Goal: Task Accomplishment & Management: Use online tool/utility

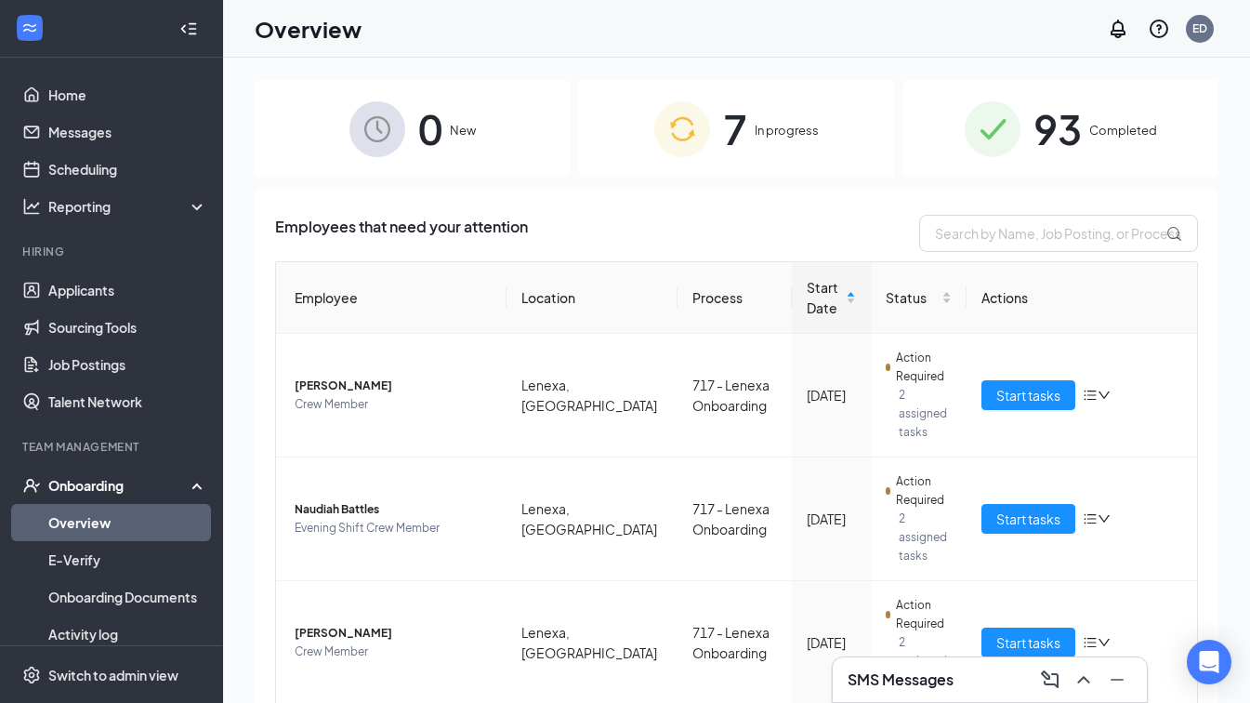
click at [727, 132] on span "7" at bounding box center [735, 129] width 24 height 64
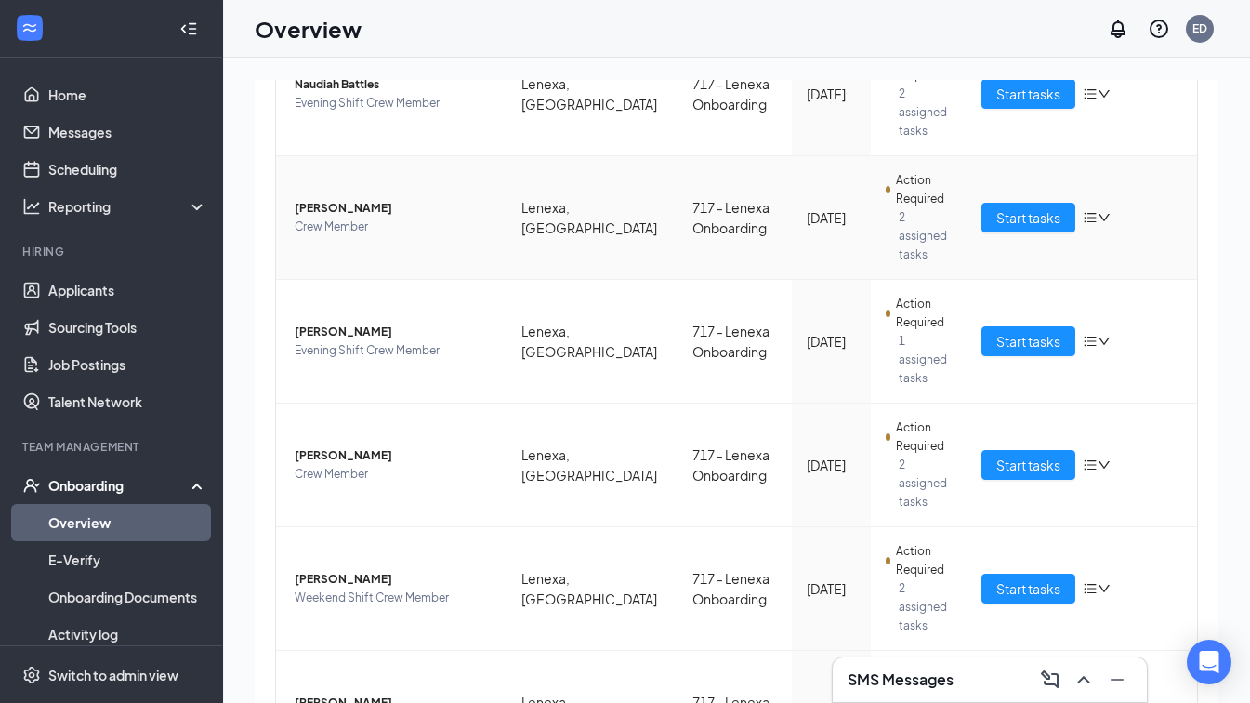
scroll to position [430, 0]
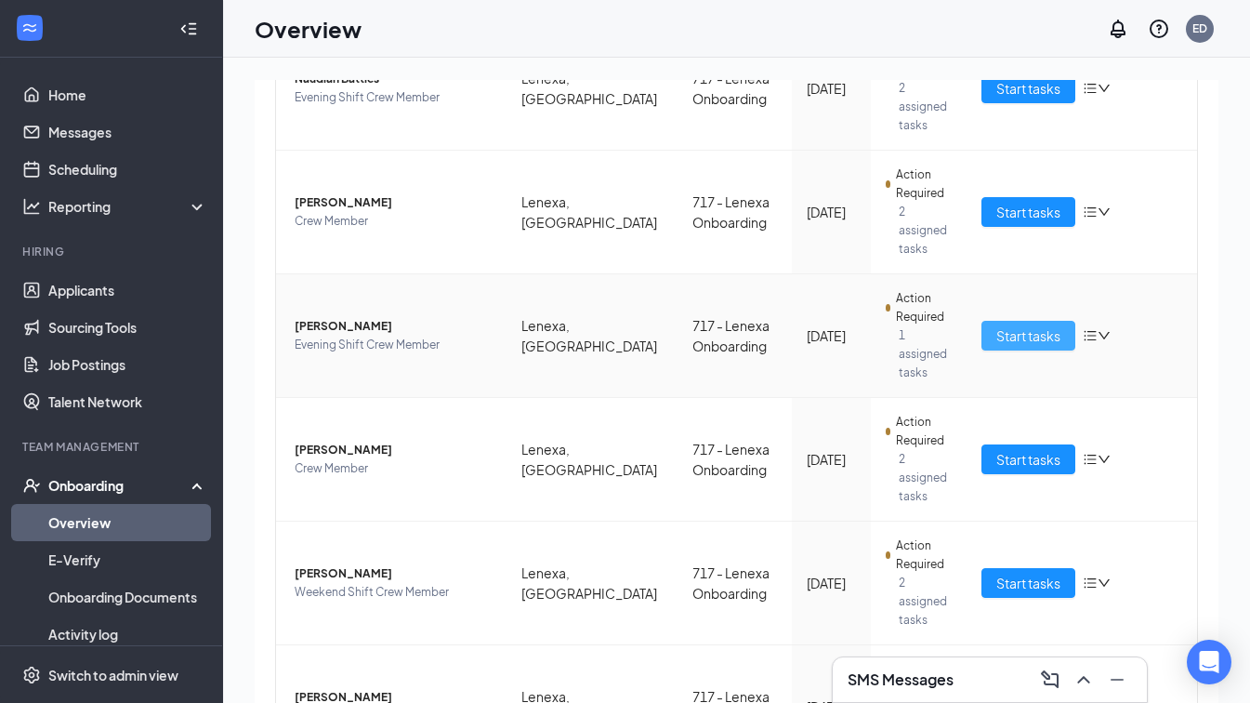
click at [1017, 325] on span "Start tasks" at bounding box center [1028, 335] width 64 height 20
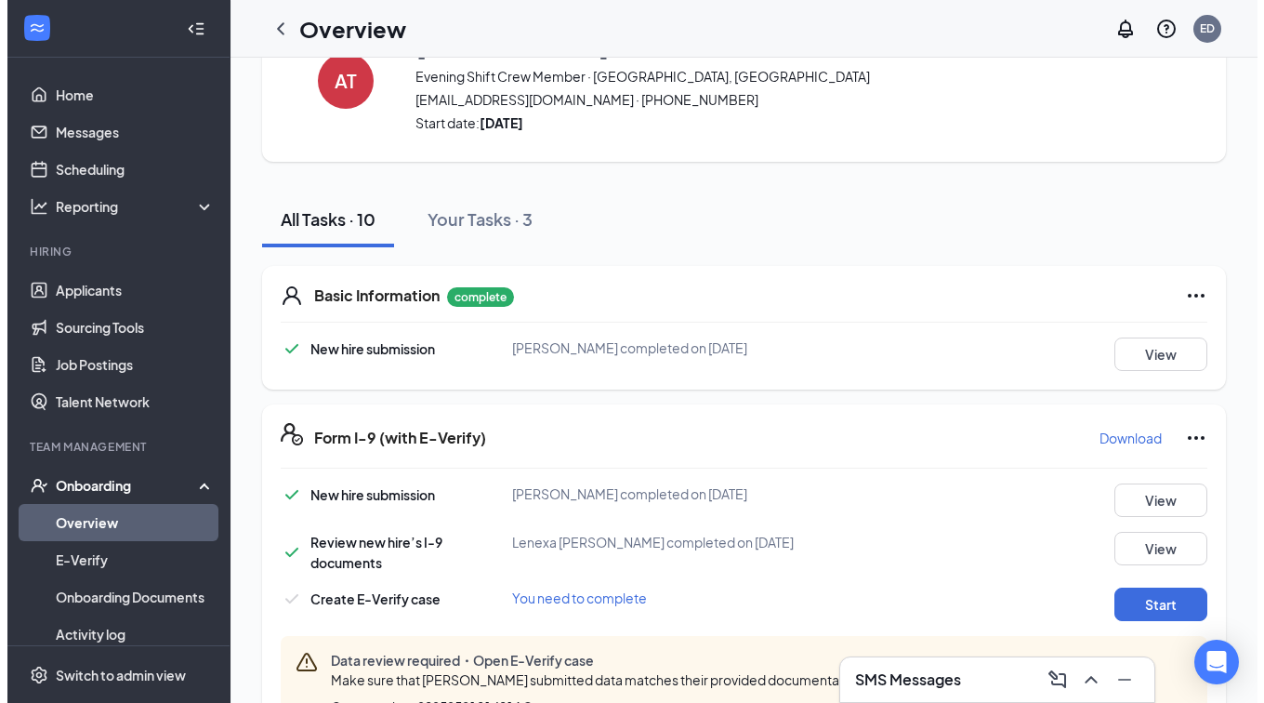
scroll to position [186, 0]
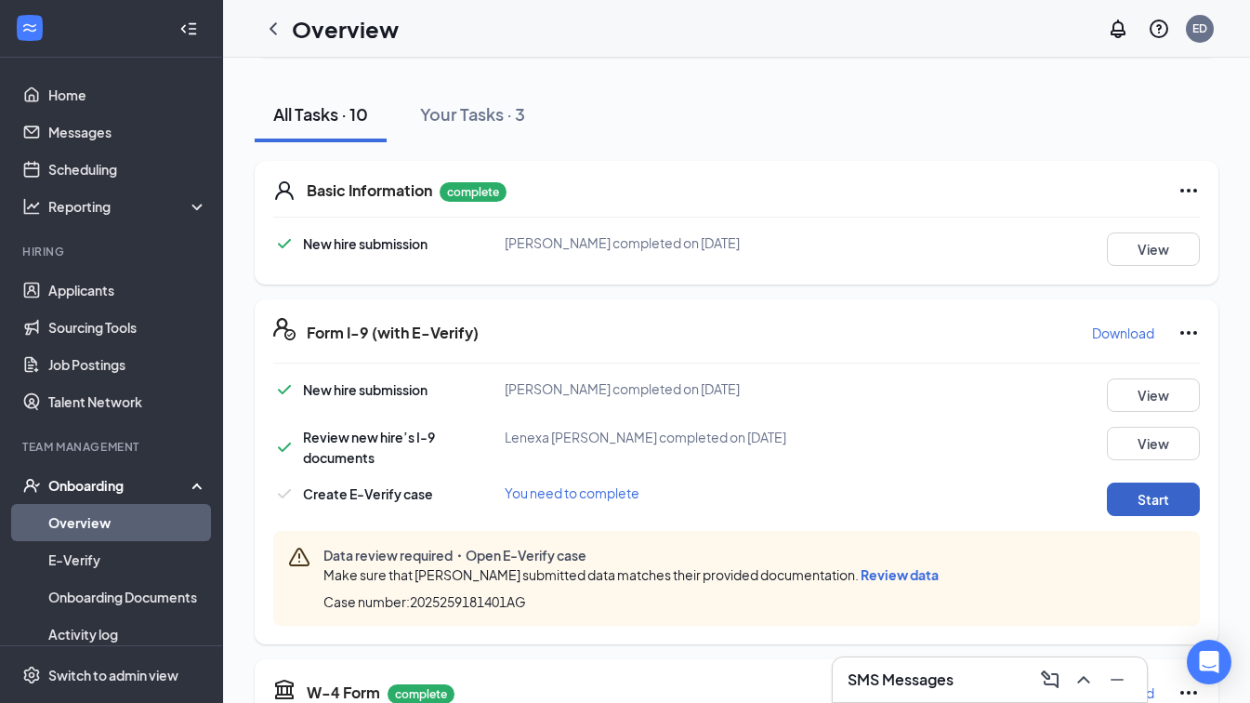
click at [1110, 494] on button "Start" at bounding box center [1153, 498] width 93 height 33
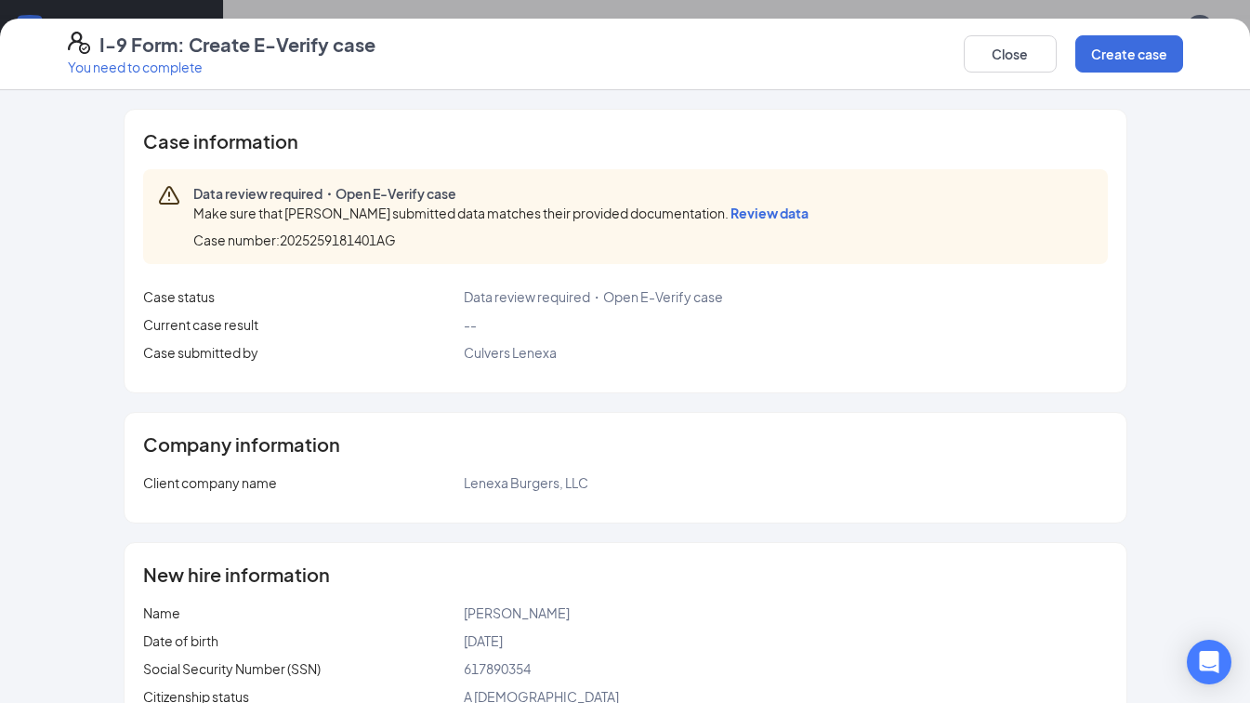
click at [752, 212] on span "Review data" at bounding box center [770, 213] width 78 height 17
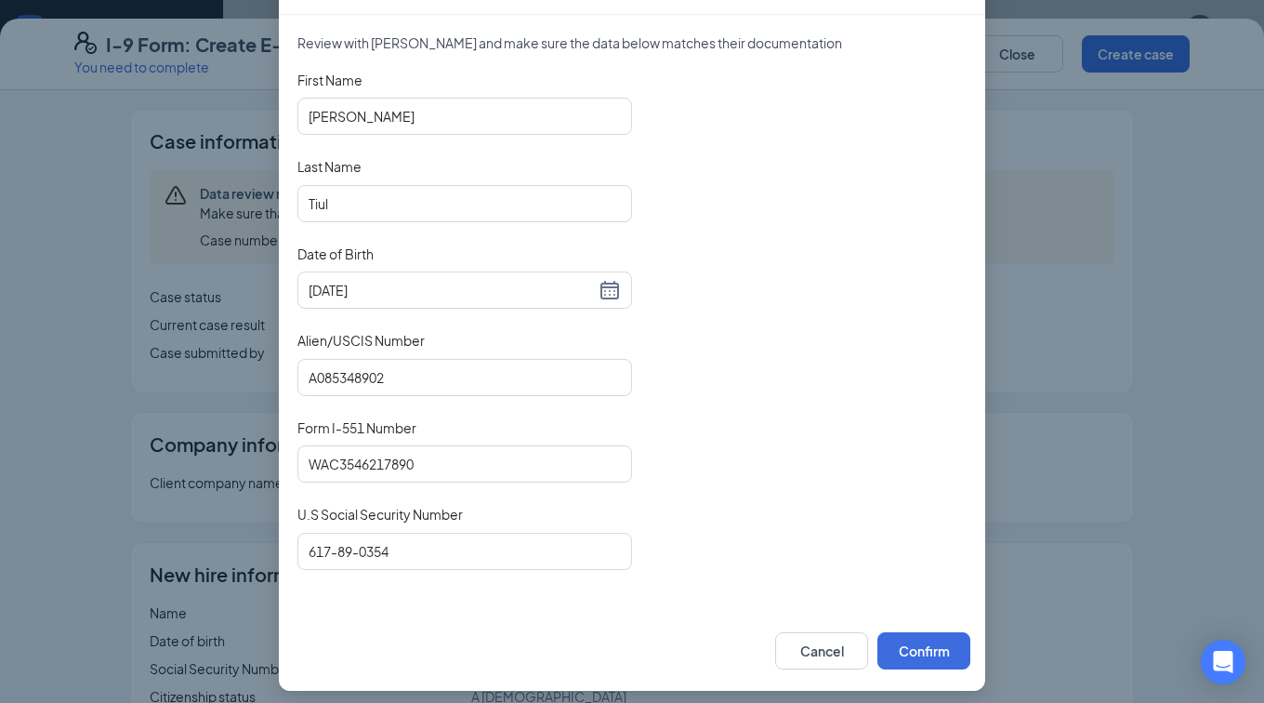
scroll to position [144, 0]
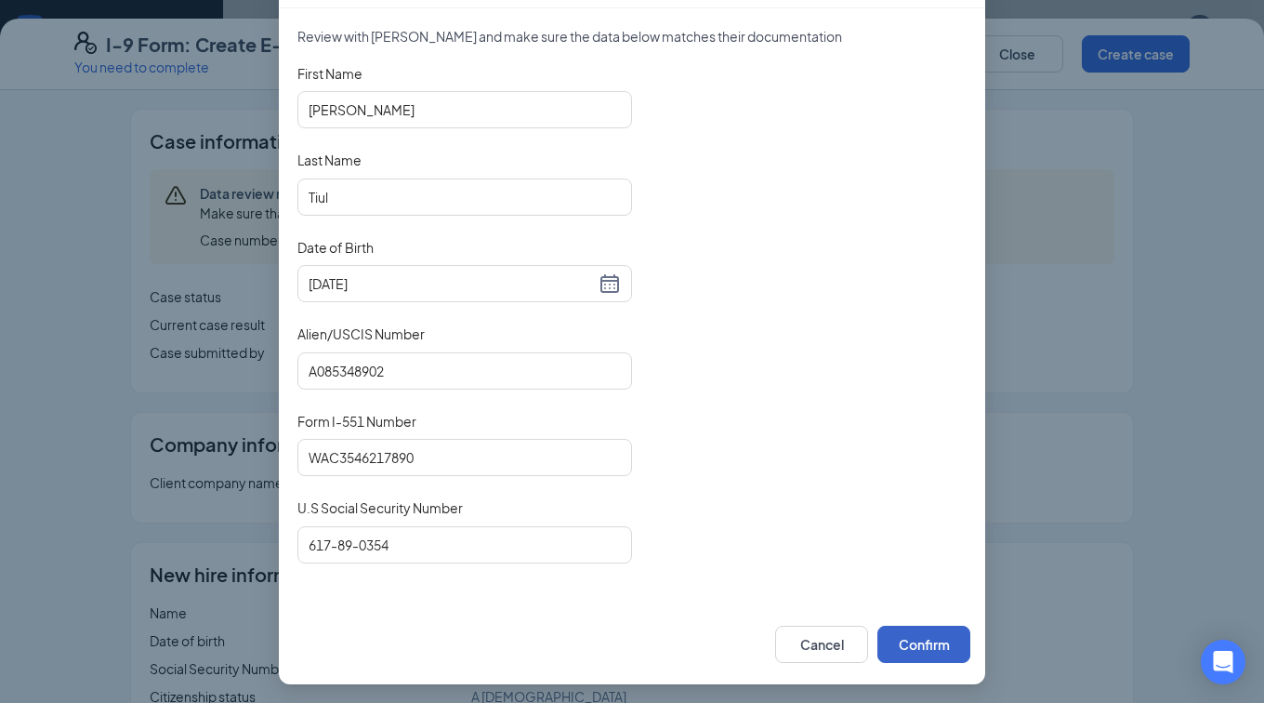
click at [930, 649] on button "Confirm" at bounding box center [924, 644] width 93 height 37
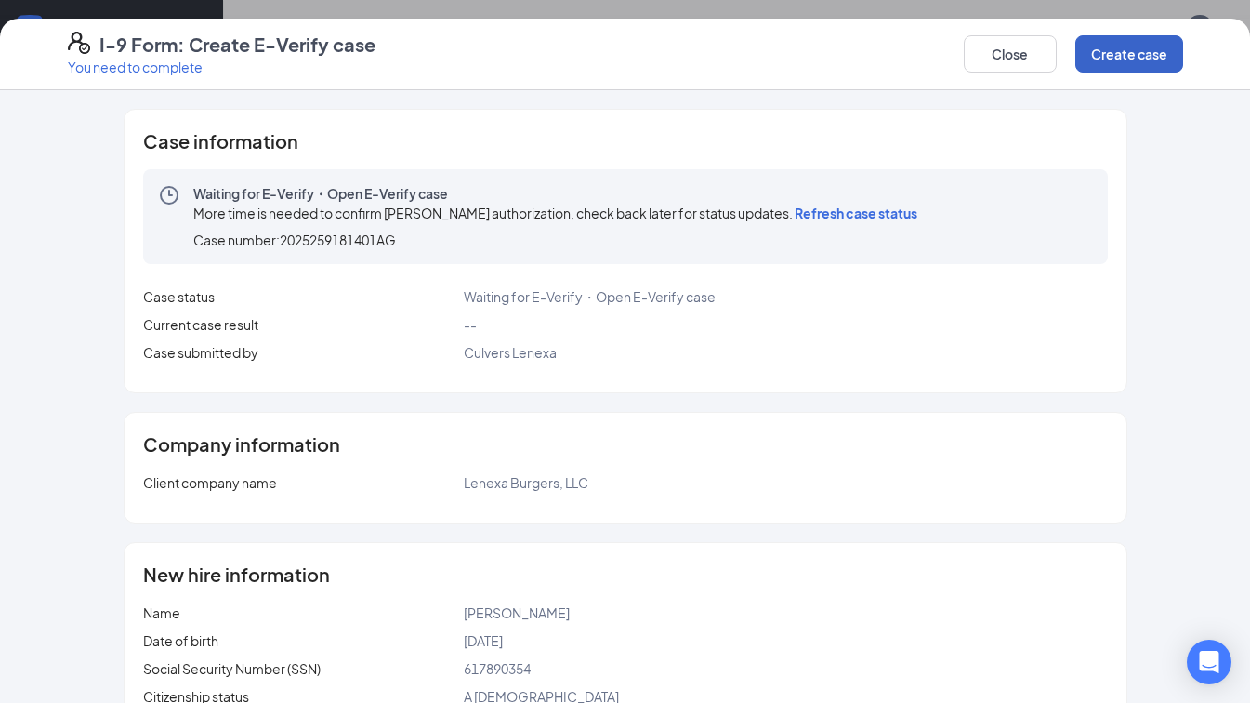
click at [1097, 60] on button "Create case" at bounding box center [1130, 53] width 108 height 37
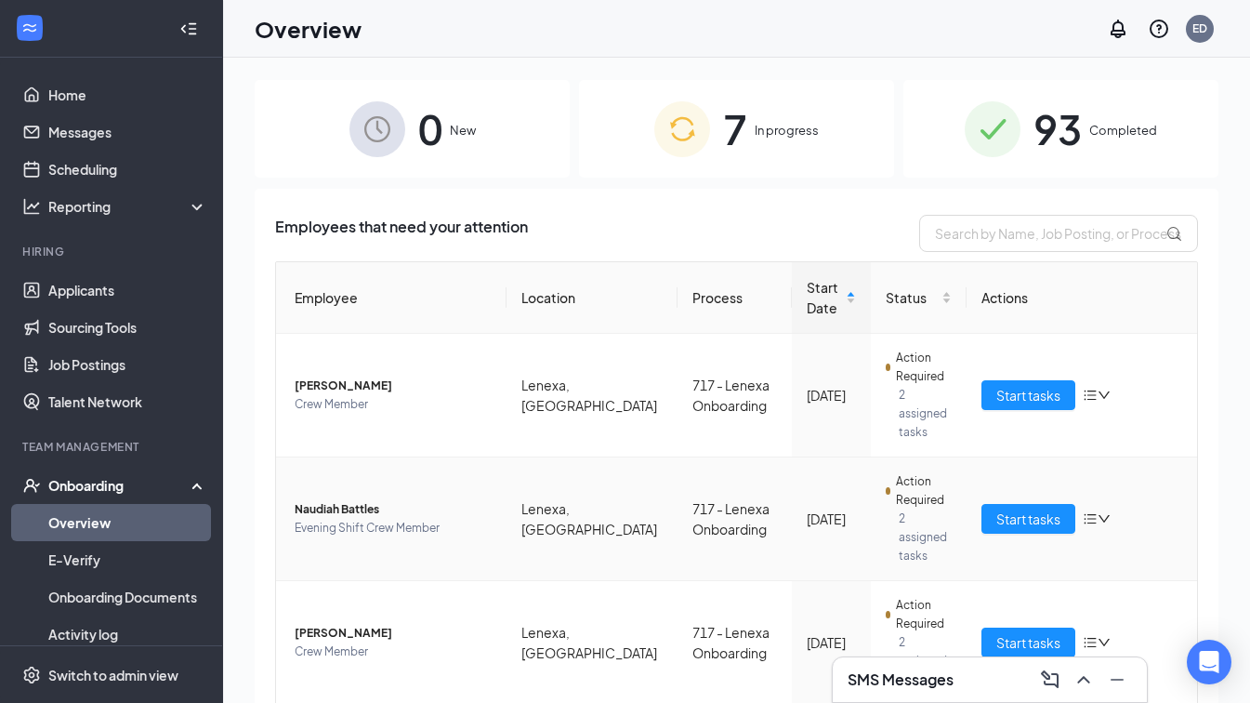
scroll to position [186, 0]
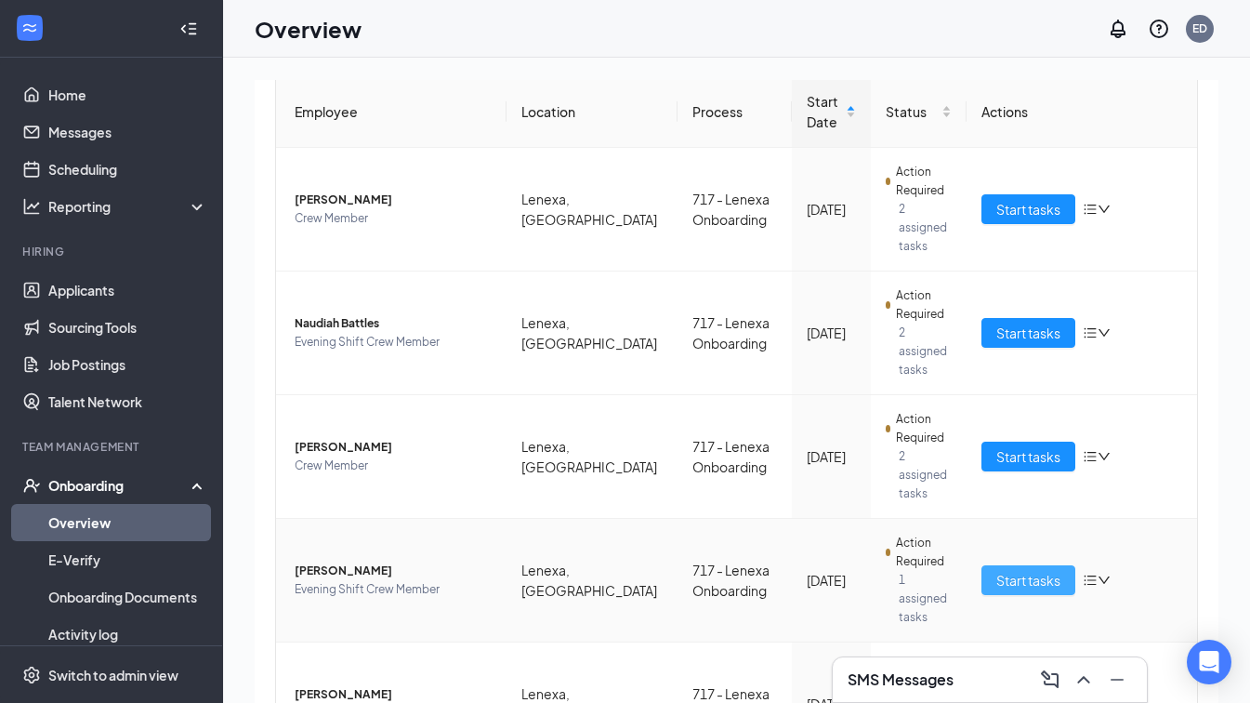
click at [1010, 570] on span "Start tasks" at bounding box center [1028, 580] width 64 height 20
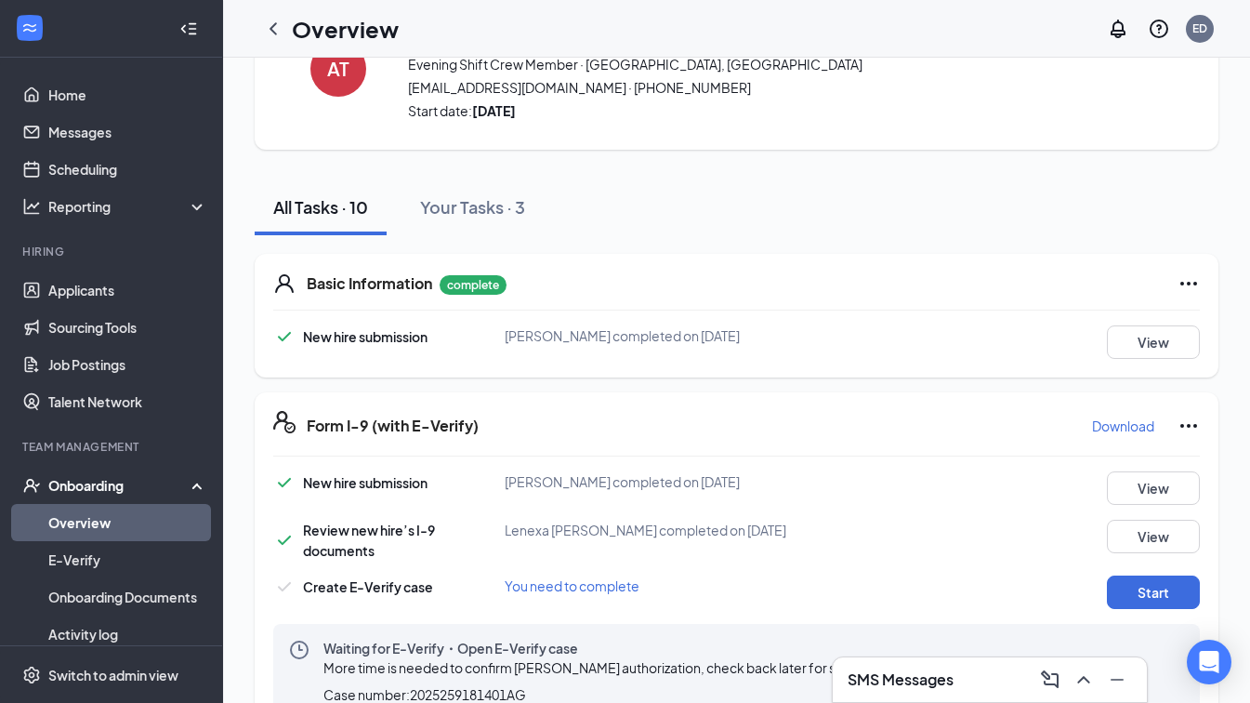
scroll to position [186, 0]
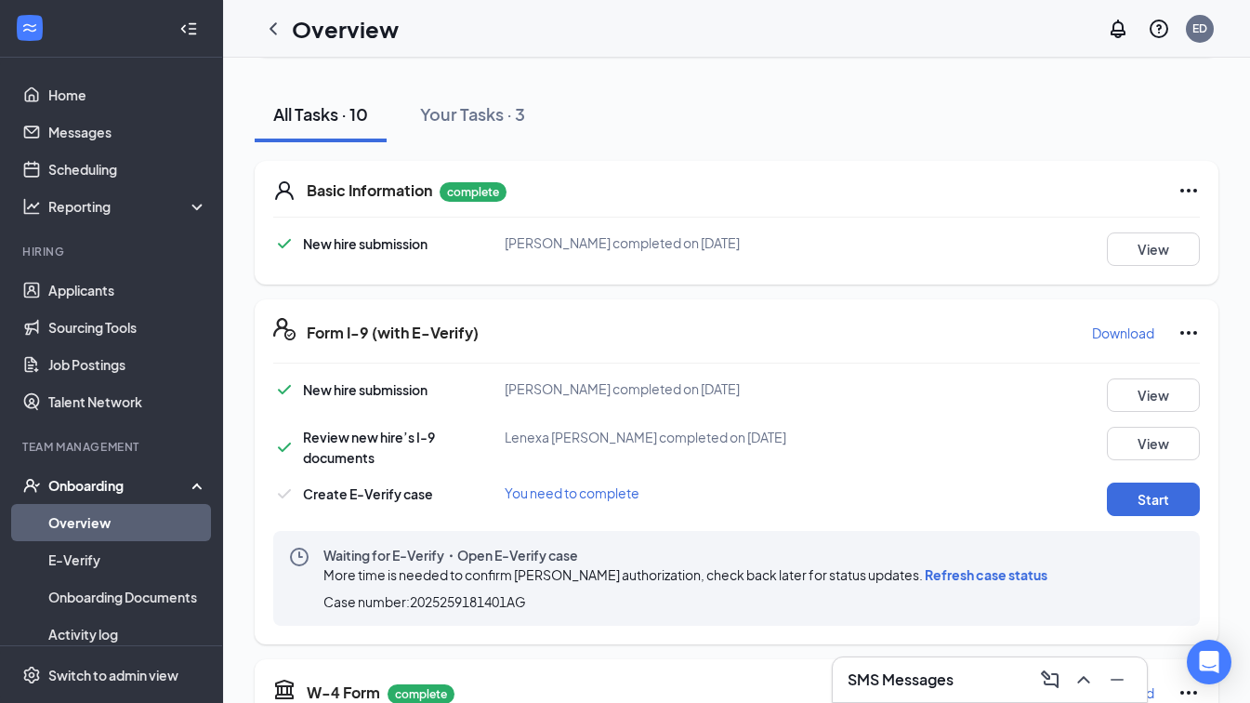
click at [1090, 545] on div "Waiting for E-Verify・Open E-Verify case More time is needed to confirm [PERSON_…" at bounding box center [736, 578] width 927 height 95
click at [1154, 499] on button "Start" at bounding box center [1153, 498] width 93 height 33
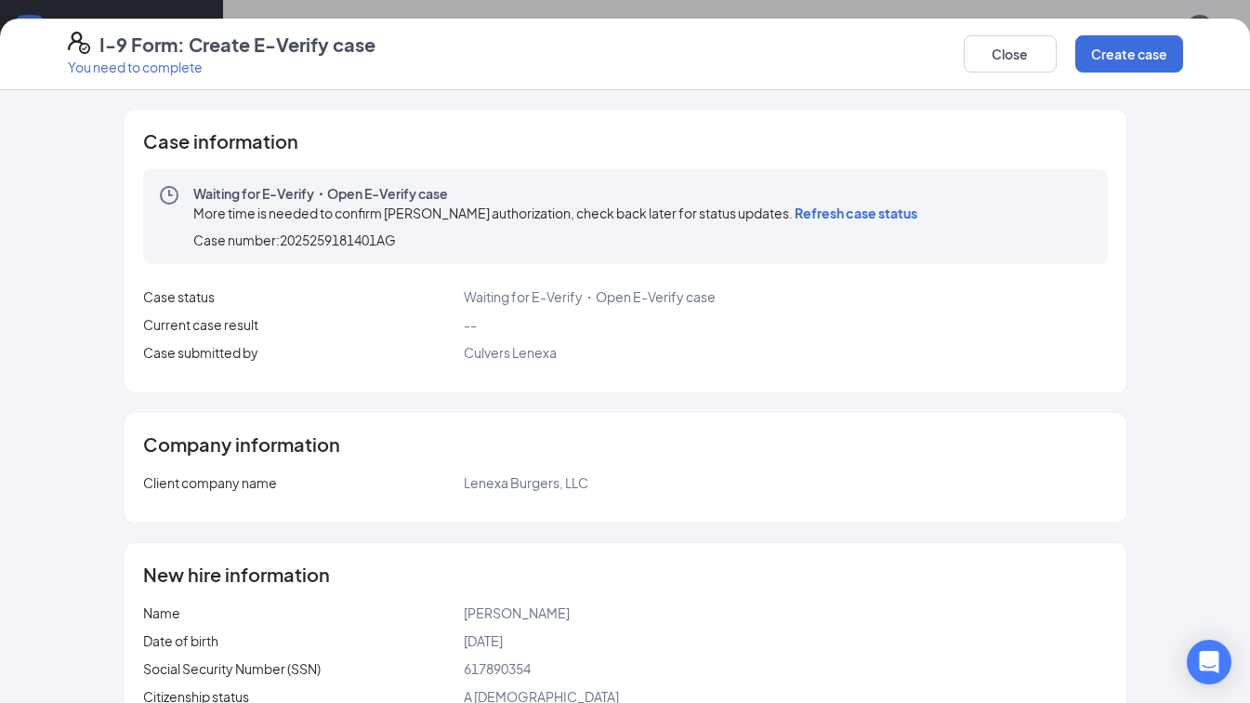
click at [839, 215] on span "Refresh case status" at bounding box center [856, 213] width 123 height 17
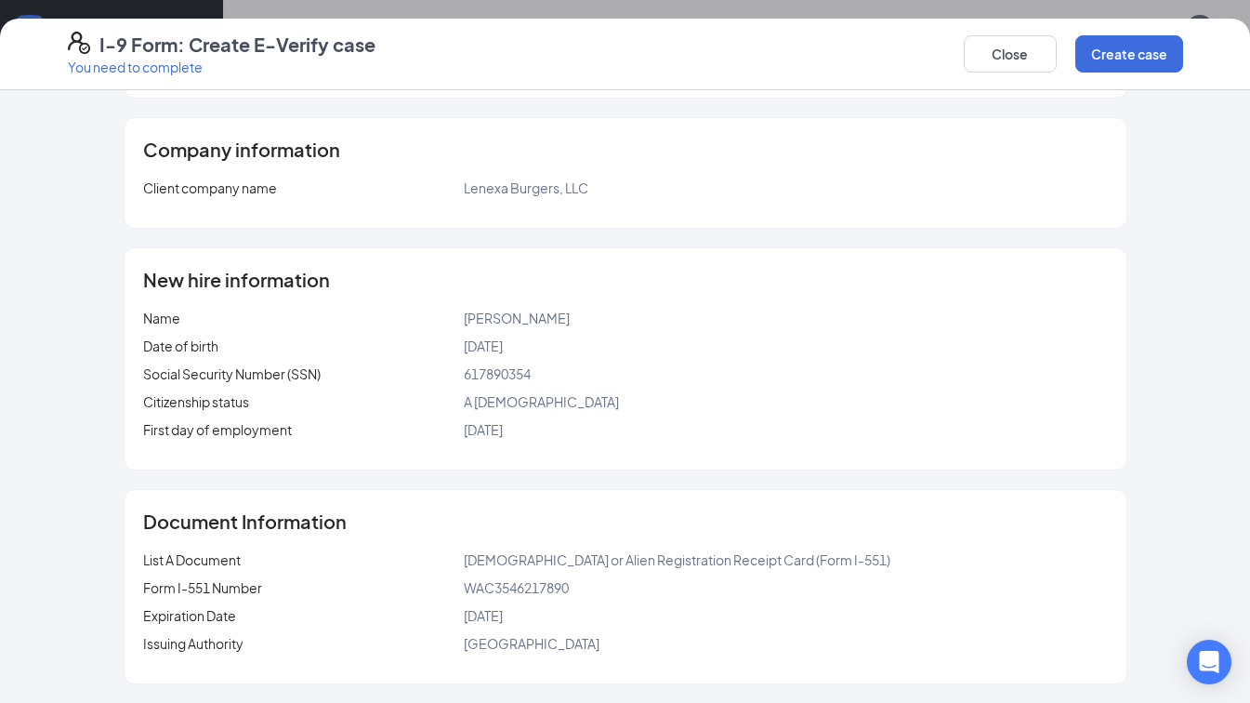
scroll to position [0, 0]
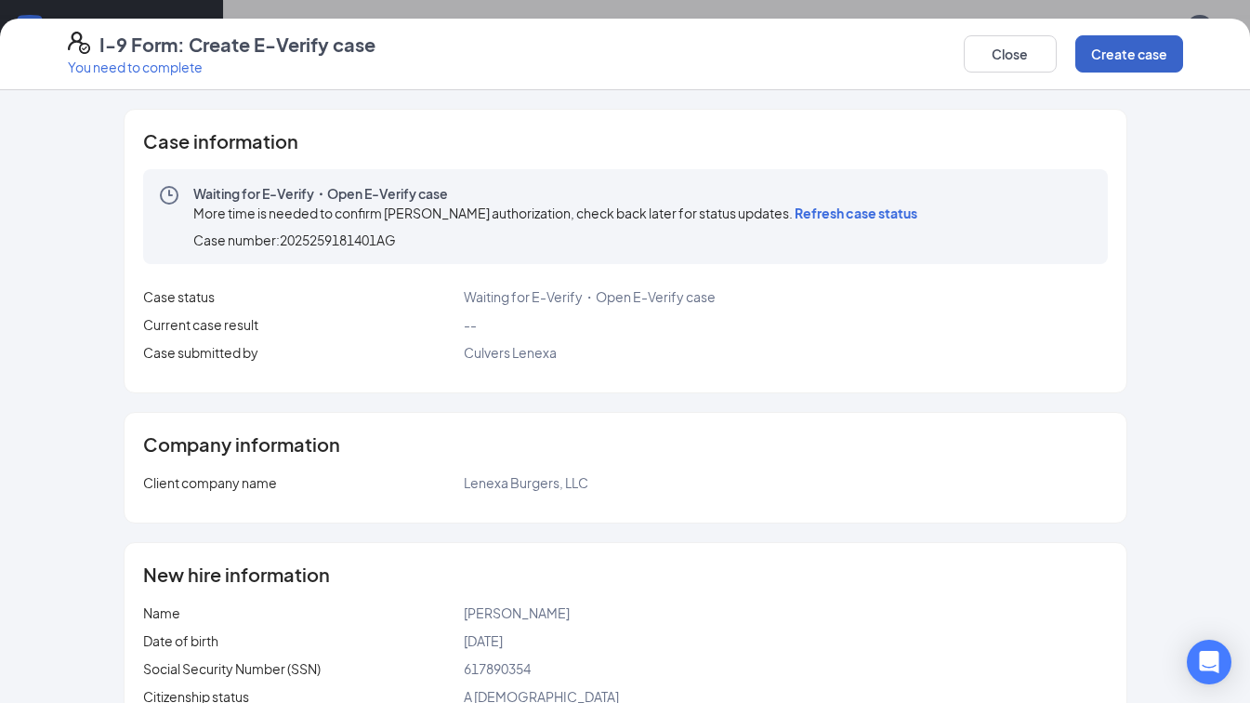
click at [1129, 59] on button "Create case" at bounding box center [1130, 53] width 108 height 37
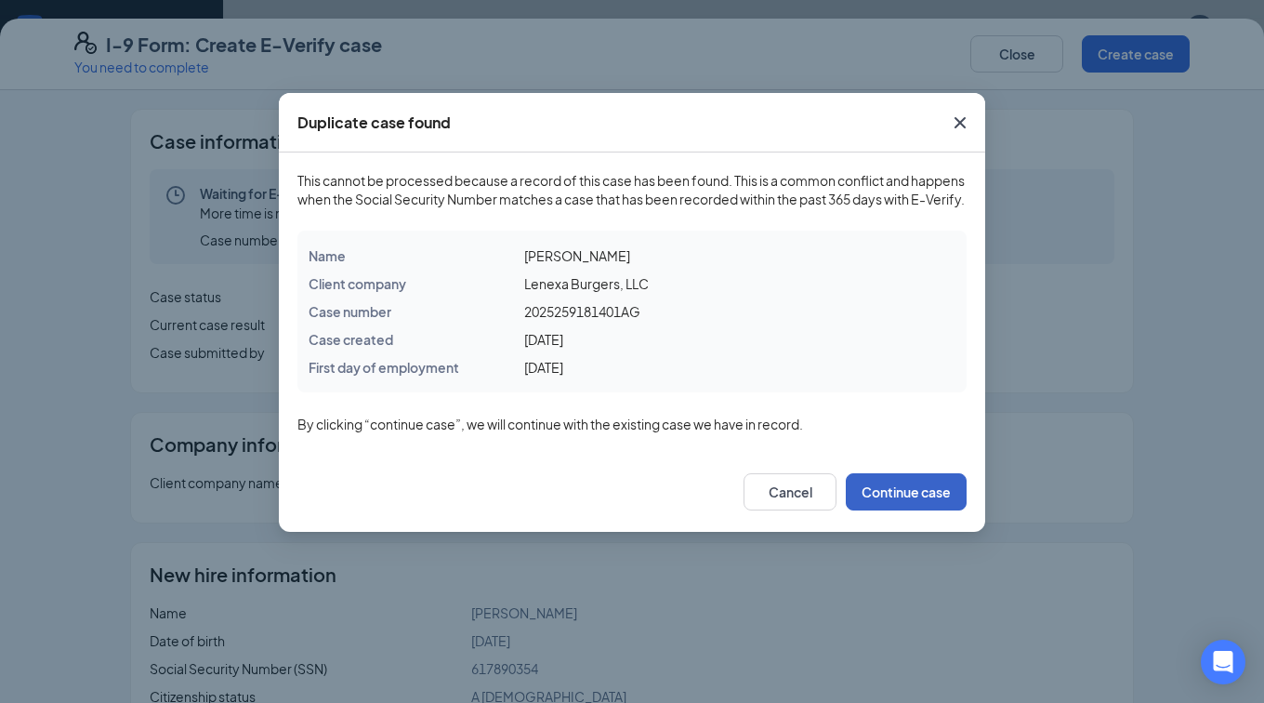
click at [878, 510] on button "Continue case" at bounding box center [906, 491] width 121 height 37
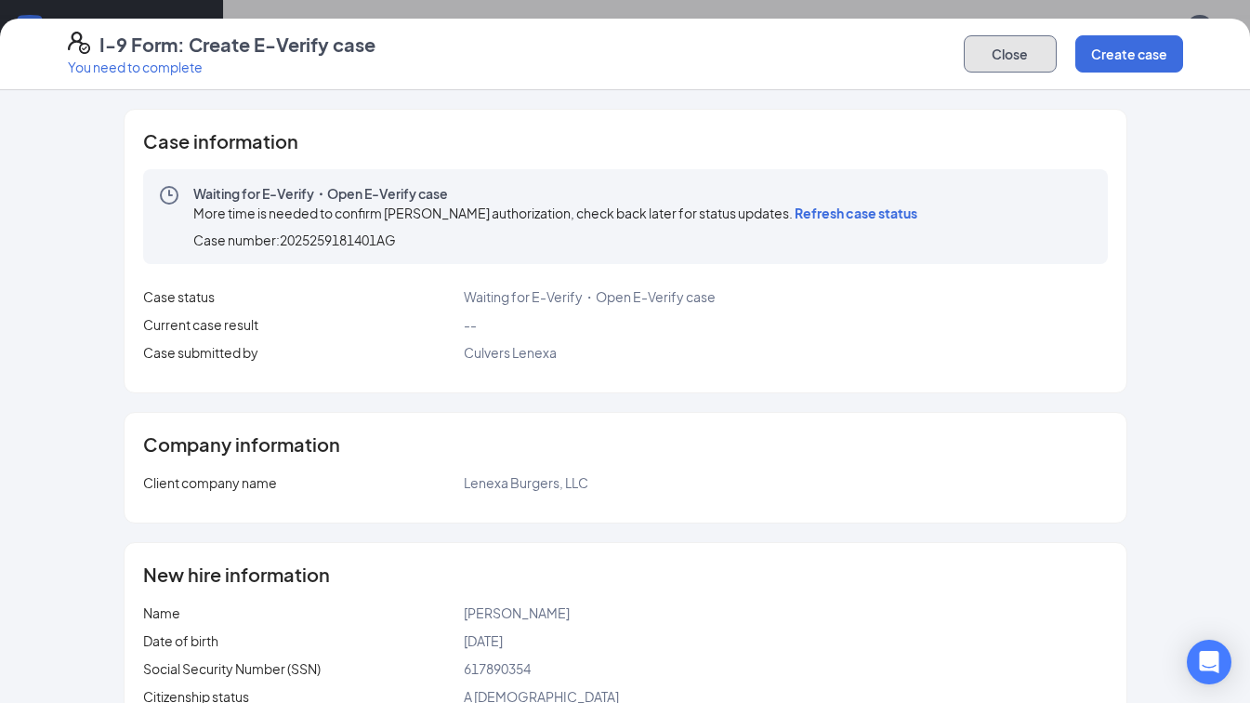
click at [1006, 53] on button "Close" at bounding box center [1010, 53] width 93 height 37
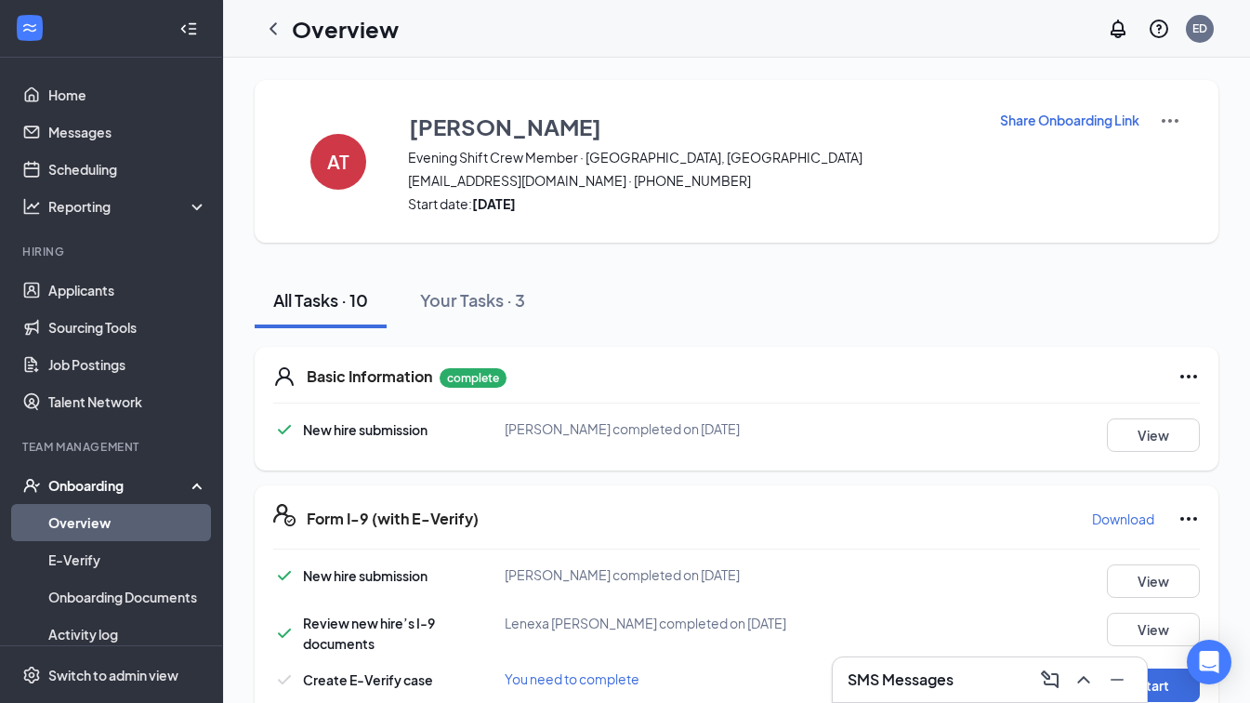
click at [146, 517] on link "Overview" at bounding box center [127, 522] width 159 height 37
